Goal: Task Accomplishment & Management: Manage account settings

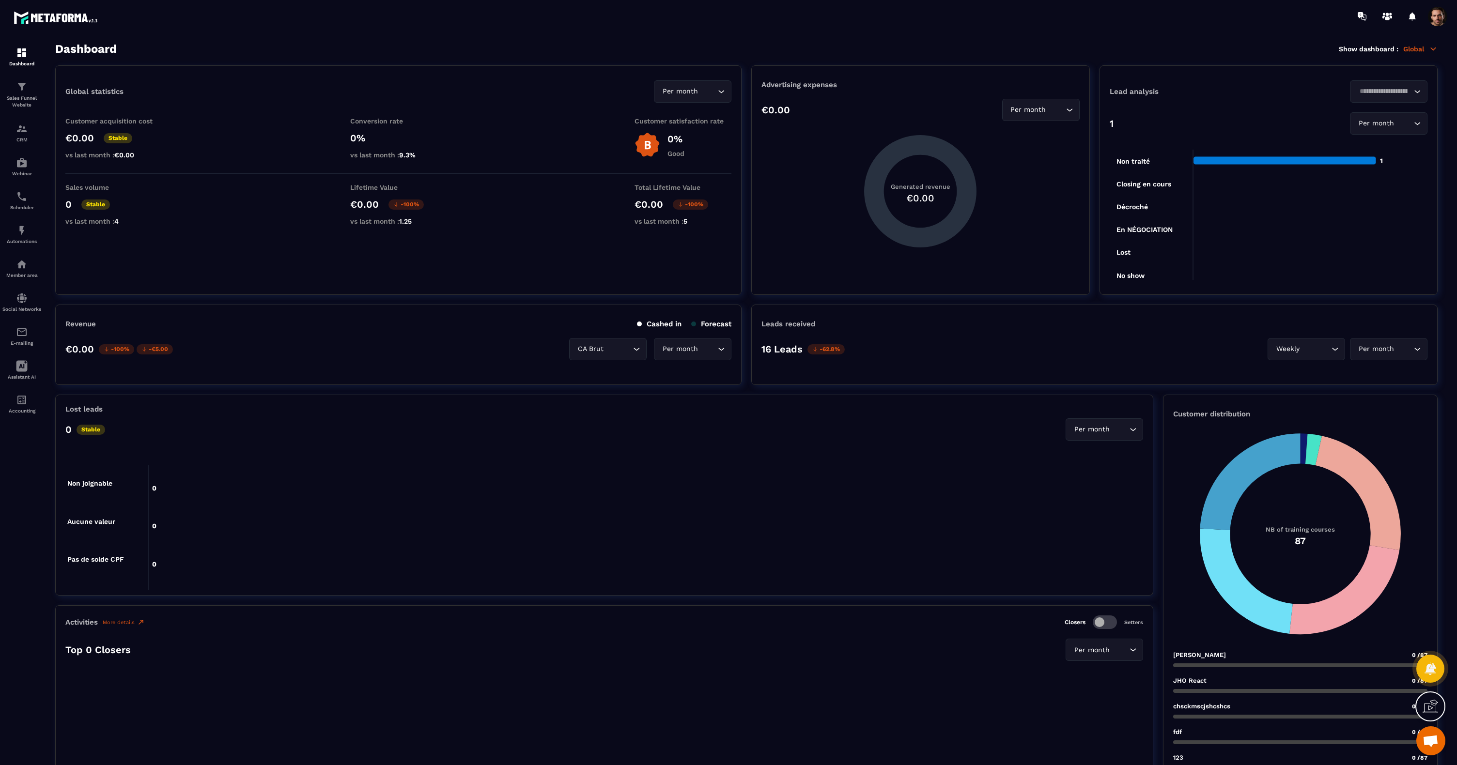
click at [1438, 21] on span at bounding box center [1437, 16] width 19 height 19
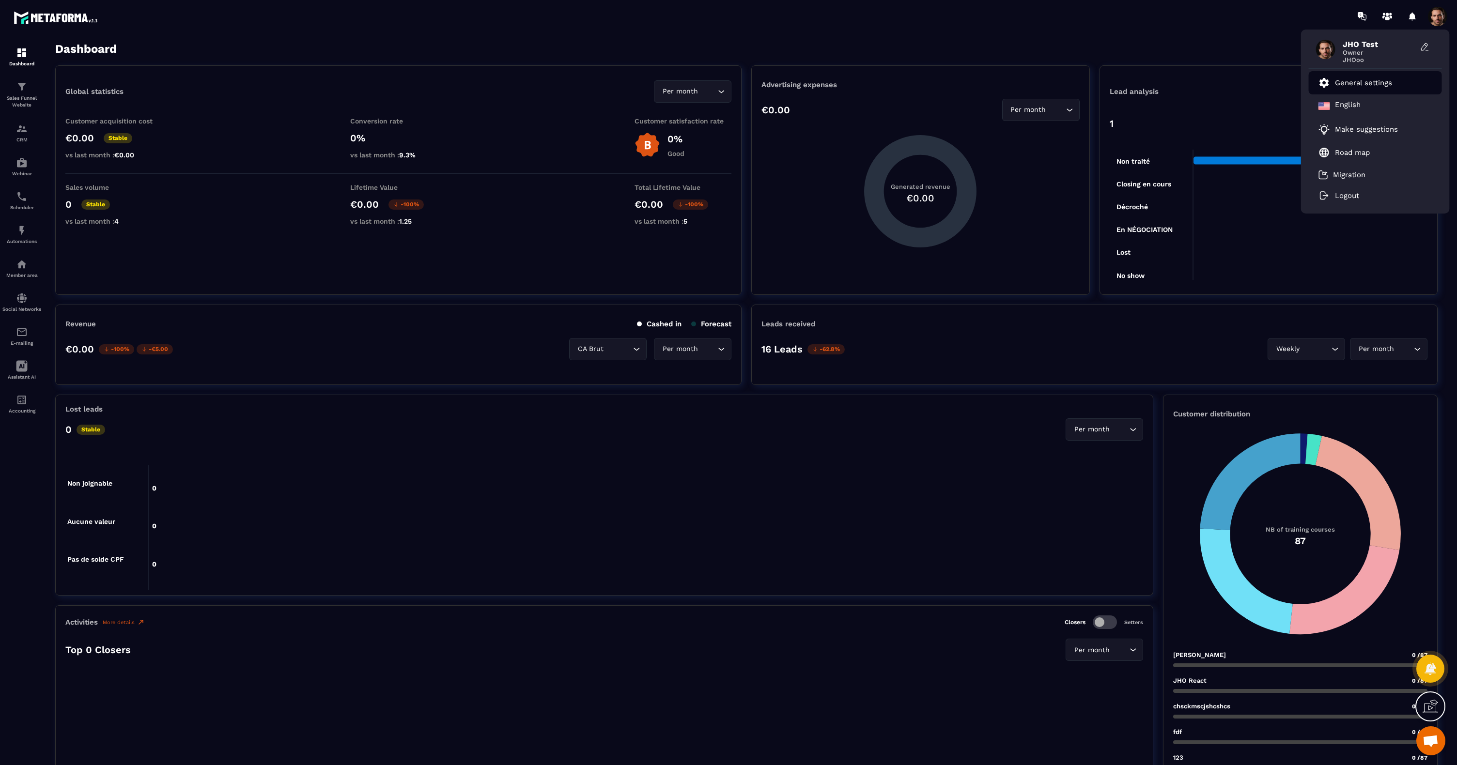
click at [1336, 83] on p "General settings" at bounding box center [1363, 82] width 57 height 9
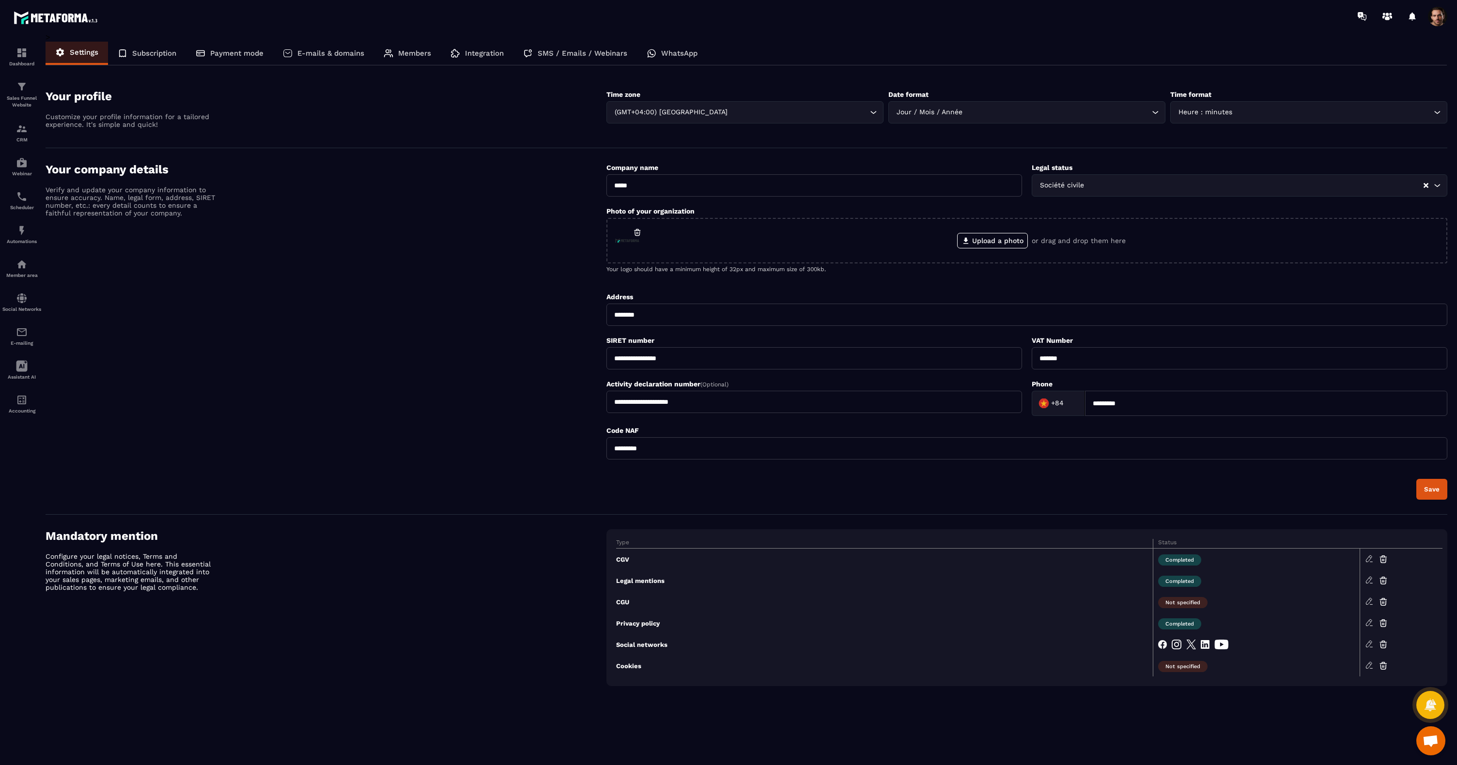
click at [352, 54] on p "E-mails & domains" at bounding box center [330, 53] width 67 height 9
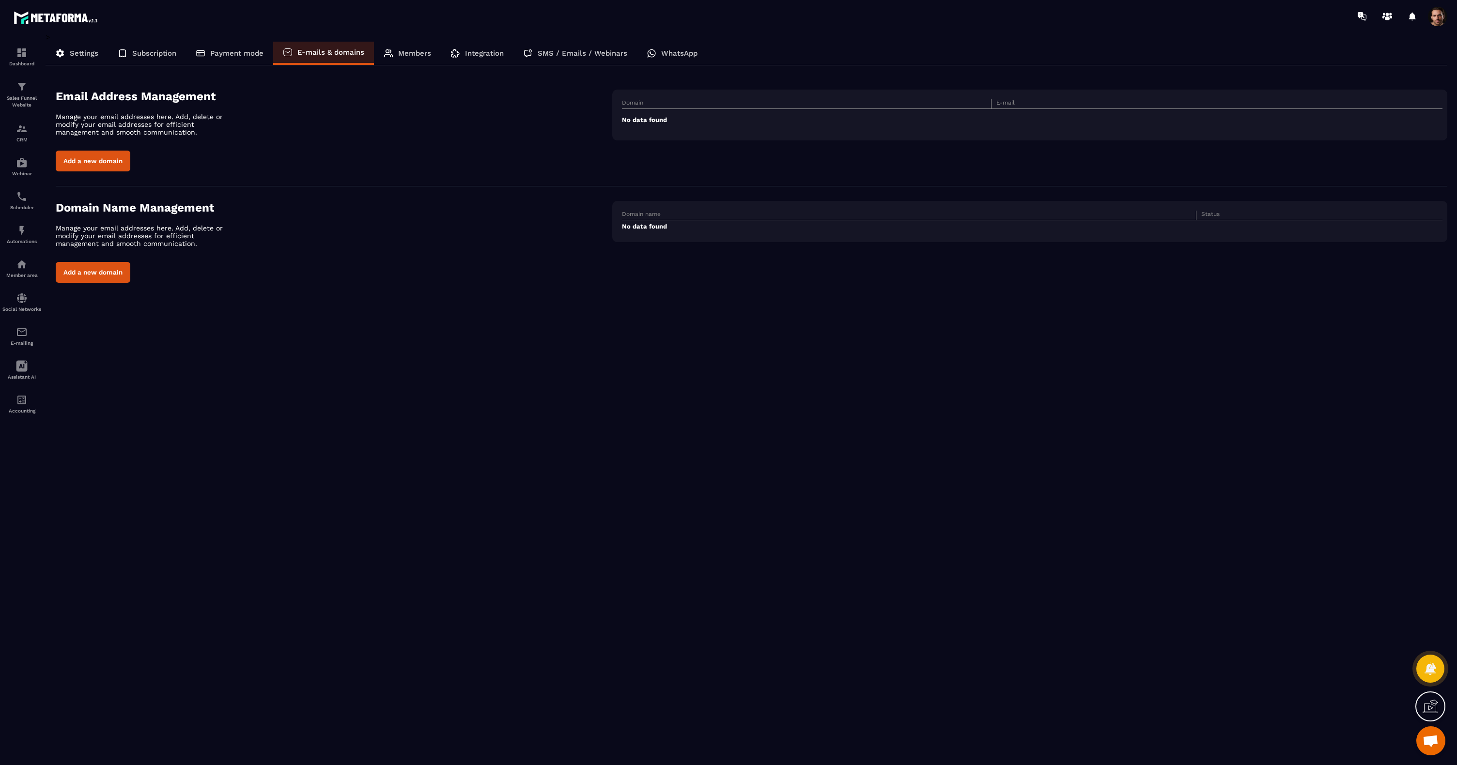
click at [395, 54] on div "Members" at bounding box center [407, 53] width 67 height 23
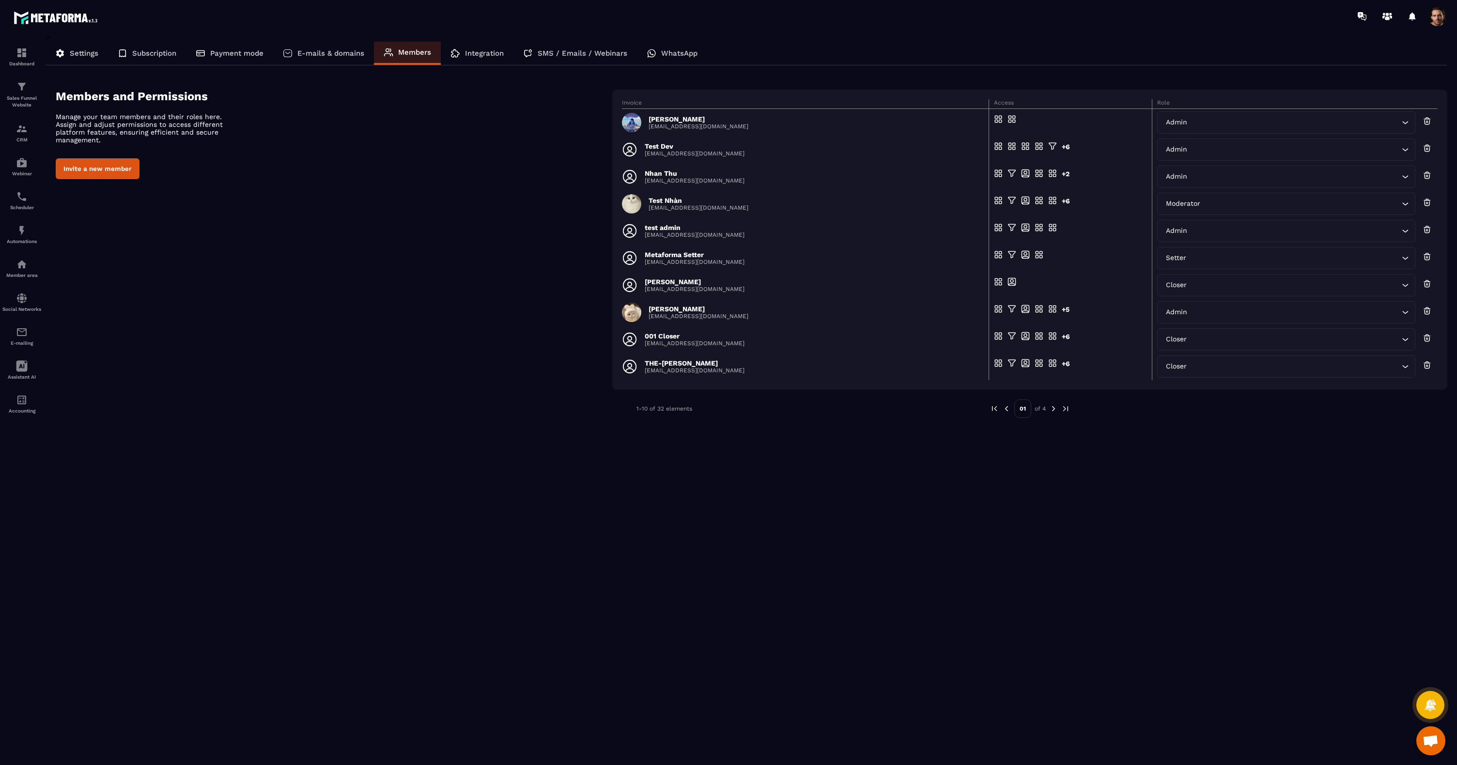
click at [1053, 410] on img at bounding box center [1053, 408] width 9 height 9
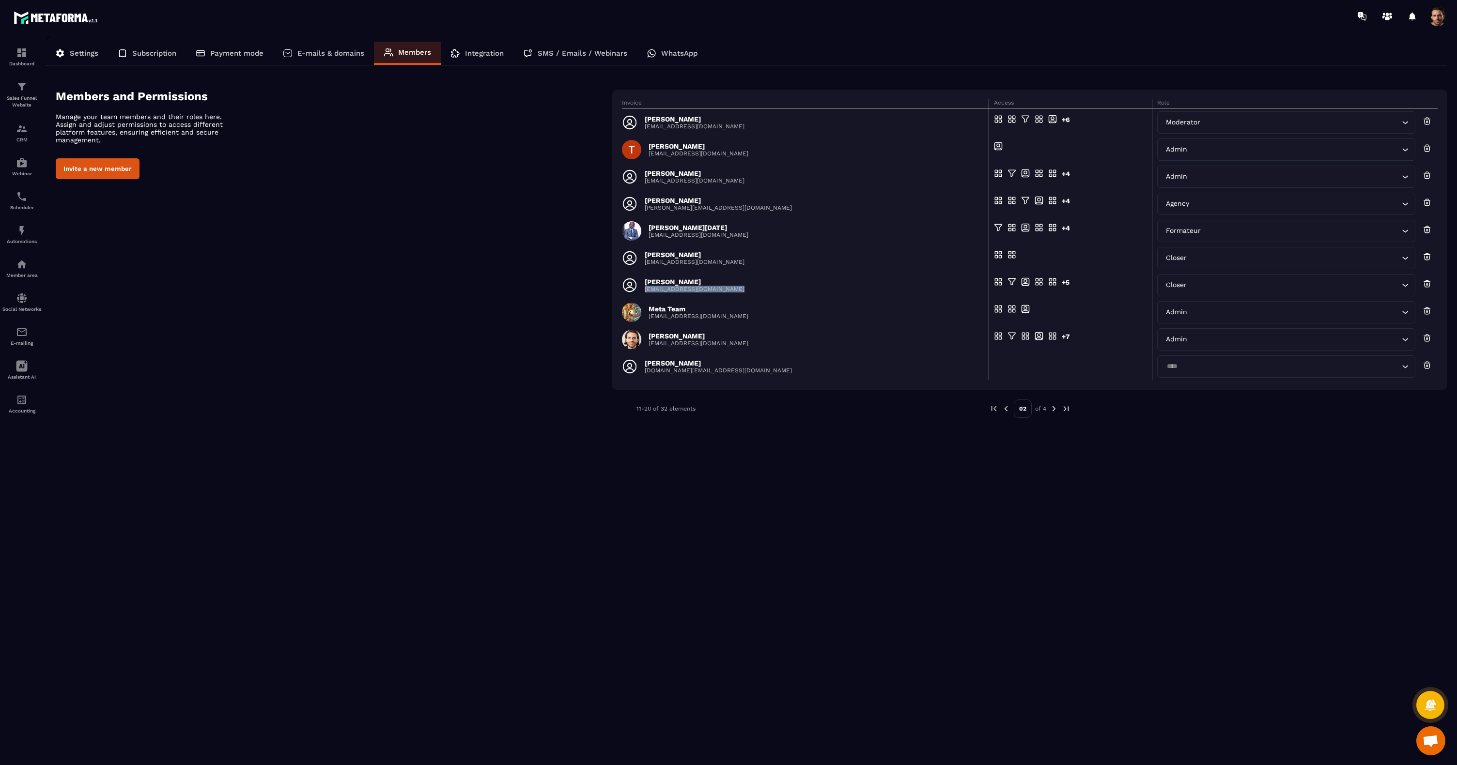
drag, startPoint x: 741, startPoint y: 290, endPoint x: 645, endPoint y: 288, distance: 95.4
click at [645, 288] on div "Van Duy [EMAIL_ADDRESS][DOMAIN_NAME]" at bounding box center [802, 285] width 361 height 15
copy p "[EMAIL_ADDRESS][DOMAIN_NAME]"
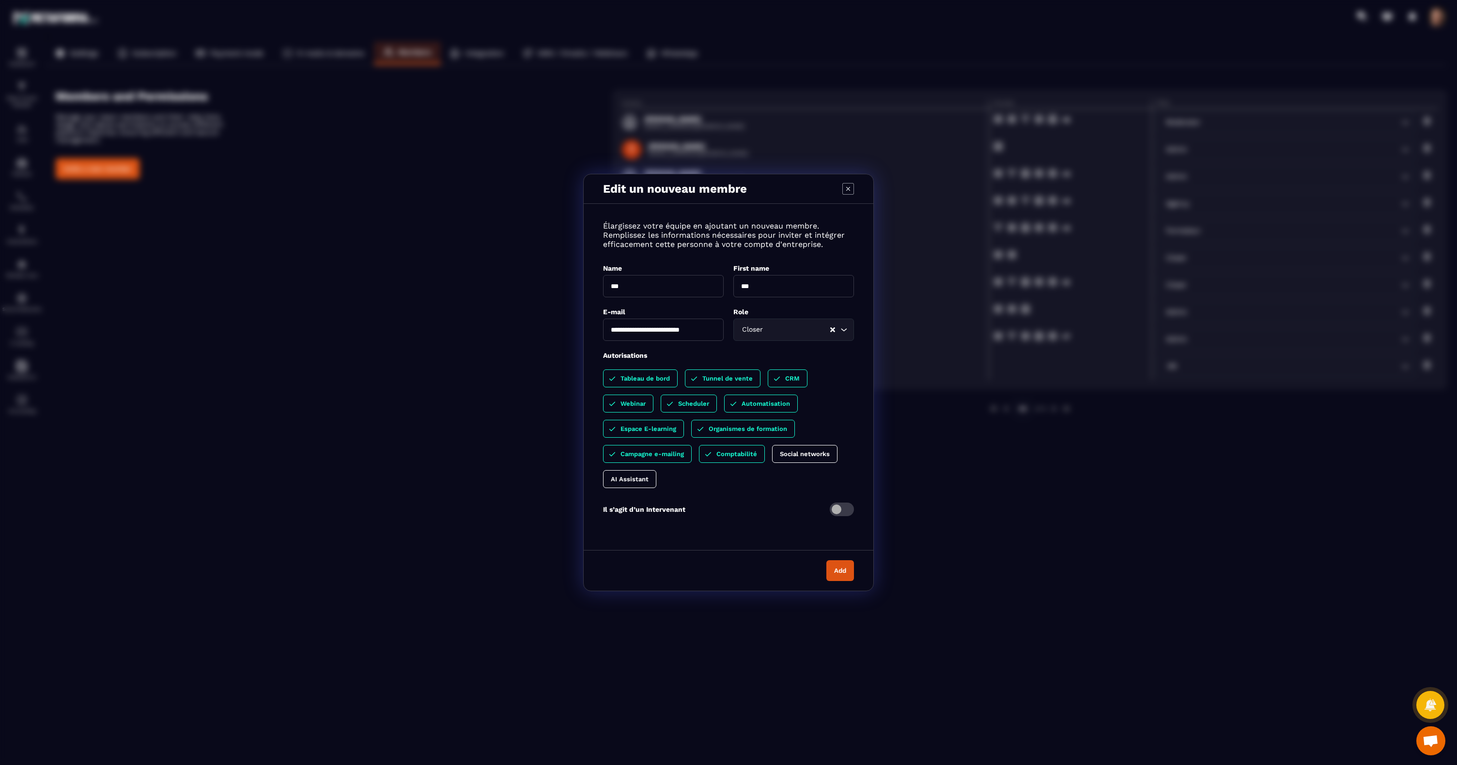
click at [661, 325] on input "**********" at bounding box center [663, 330] width 121 height 22
click at [844, 190] on icon "Modal window" at bounding box center [848, 189] width 12 height 12
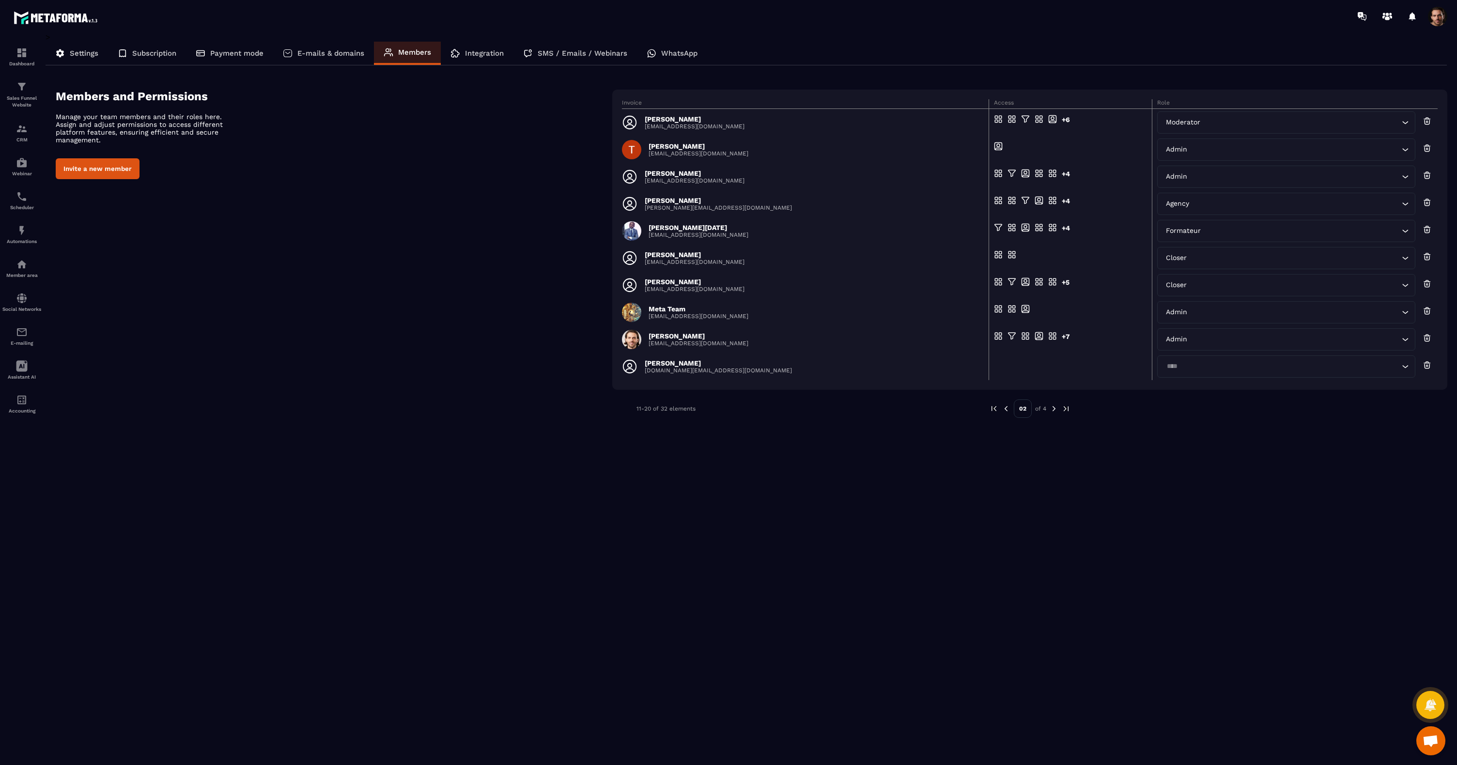
click at [1437, 24] on span at bounding box center [1437, 16] width 19 height 19
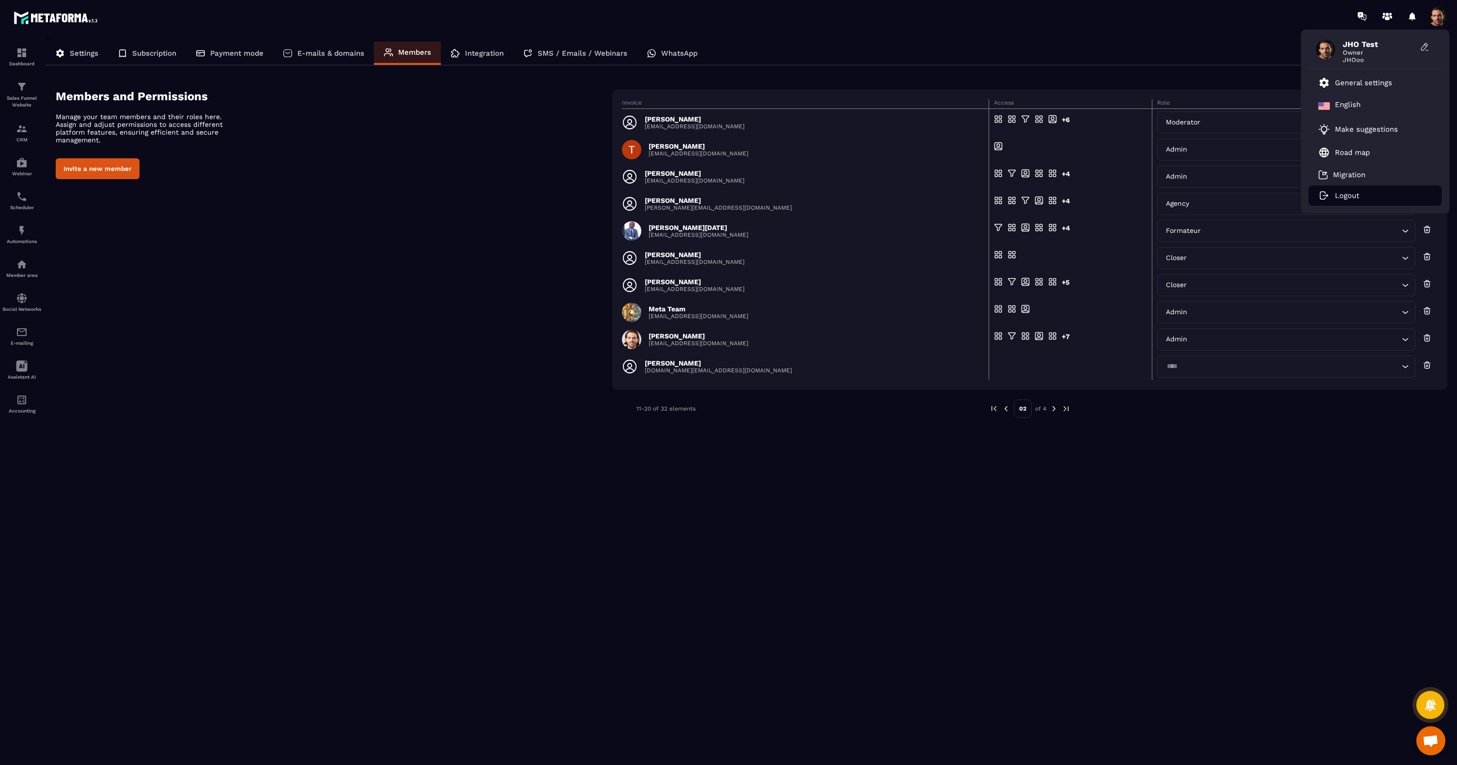
click at [1351, 195] on p "Logout" at bounding box center [1347, 195] width 24 height 9
